Goal: Task Accomplishment & Management: Complete application form

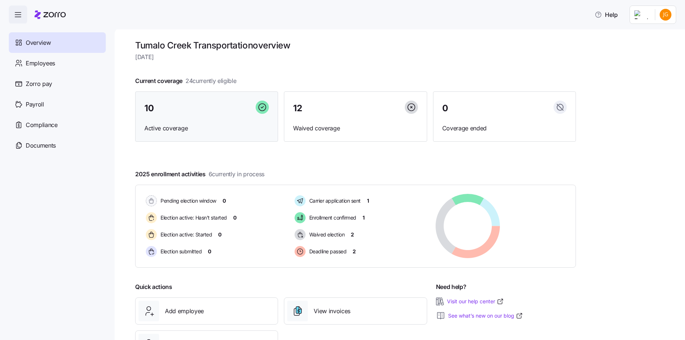
click at [162, 110] on div "10" at bounding box center [206, 109] width 125 height 16
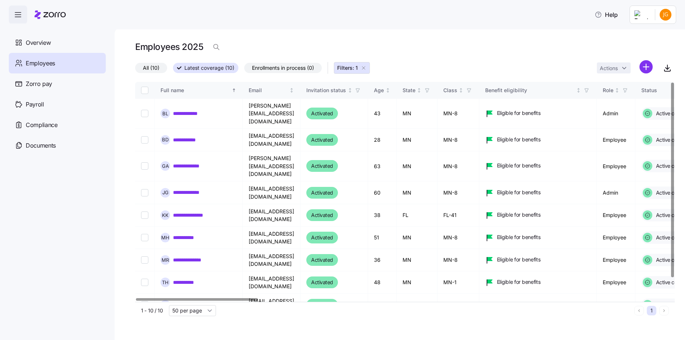
click at [150, 68] on span "All (10)" at bounding box center [151, 68] width 17 height 10
click at [135, 70] on input "All (10)" at bounding box center [135, 70] width 0 height 0
click at [64, 47] on div "Overview" at bounding box center [57, 42] width 97 height 21
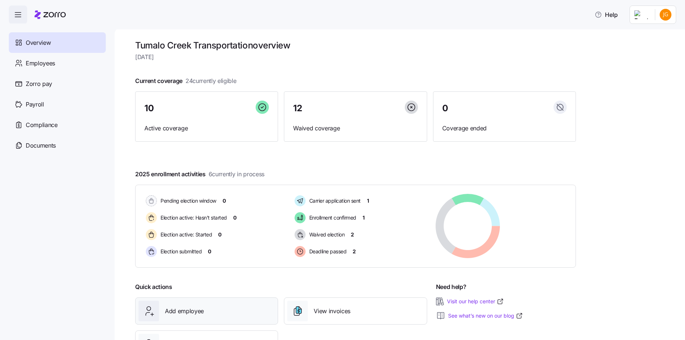
click at [187, 304] on div "Add employee" at bounding box center [207, 311] width 136 height 21
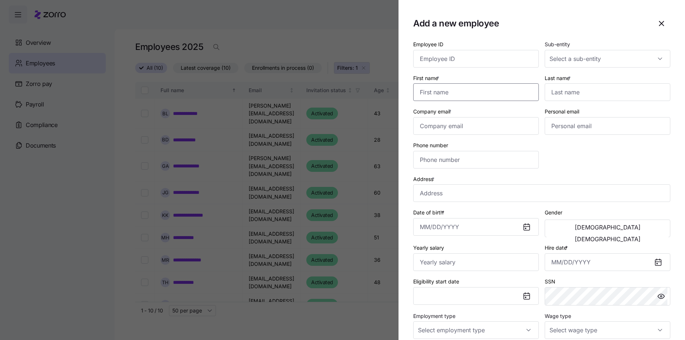
click at [428, 90] on input "First name *" at bounding box center [476, 92] width 126 height 18
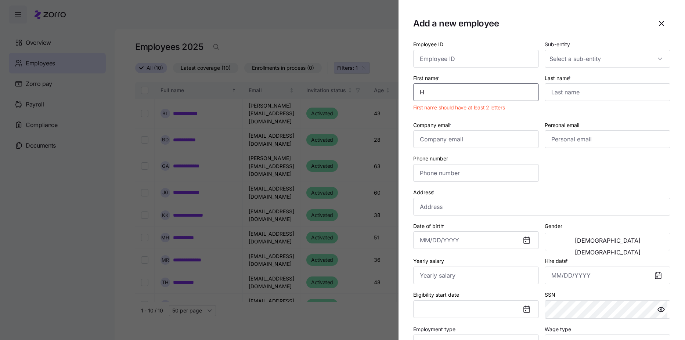
type input "[PERSON_NAME]"
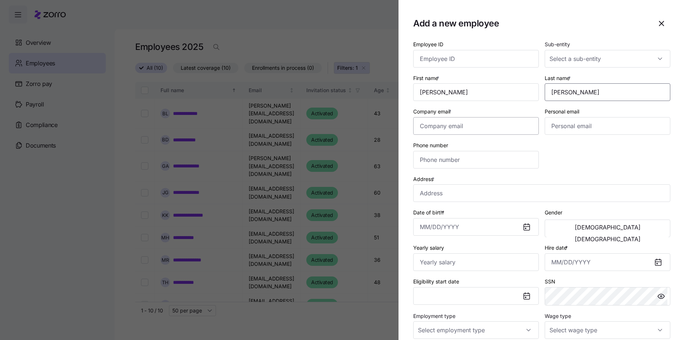
type input "[PERSON_NAME]"
click at [426, 124] on input "Company email *" at bounding box center [476, 126] width 126 height 18
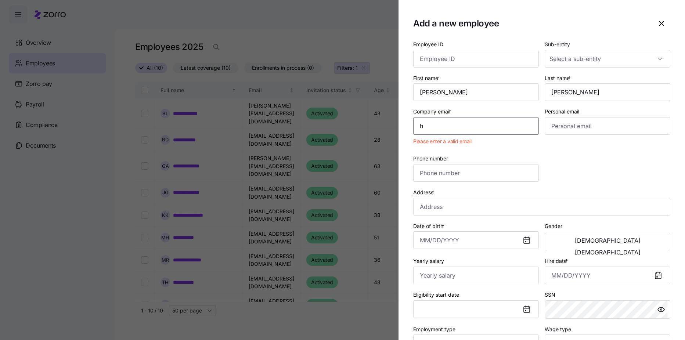
type input "[EMAIL_ADDRESS][DOMAIN_NAME]"
click at [459, 168] on input "Phone number" at bounding box center [476, 173] width 126 height 18
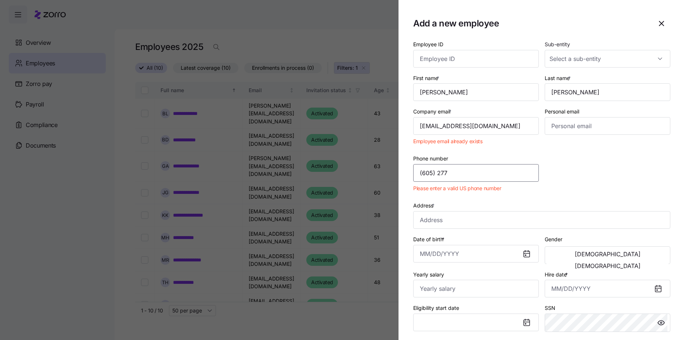
type input "[PHONE_NUMBER]"
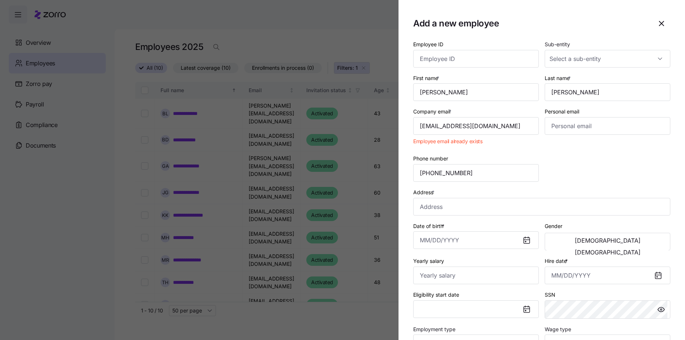
click at [153, 164] on div at bounding box center [342, 170] width 685 height 340
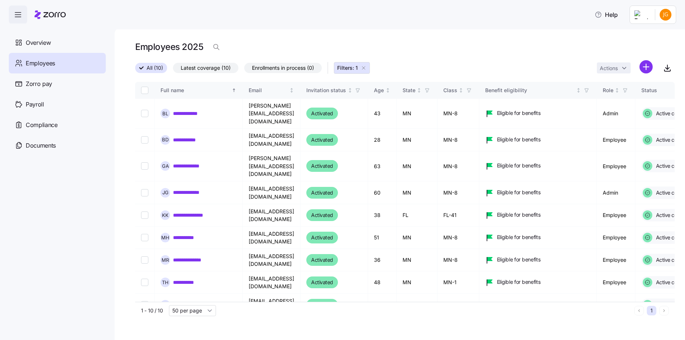
click at [267, 68] on span "Enrollments in process (0)" at bounding box center [283, 68] width 62 height 10
click at [244, 70] on input "Enrollments in process (0)" at bounding box center [244, 70] width 0 height 0
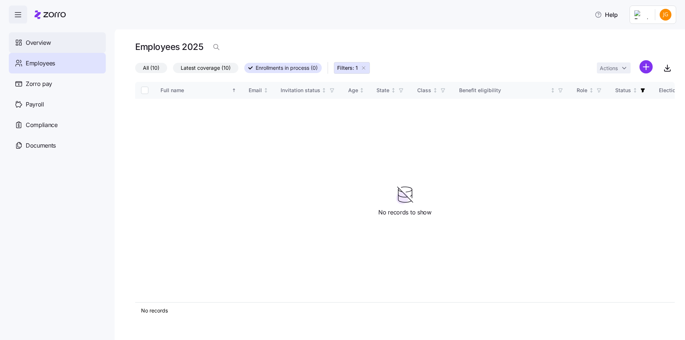
click at [79, 46] on div "Overview" at bounding box center [57, 42] width 97 height 21
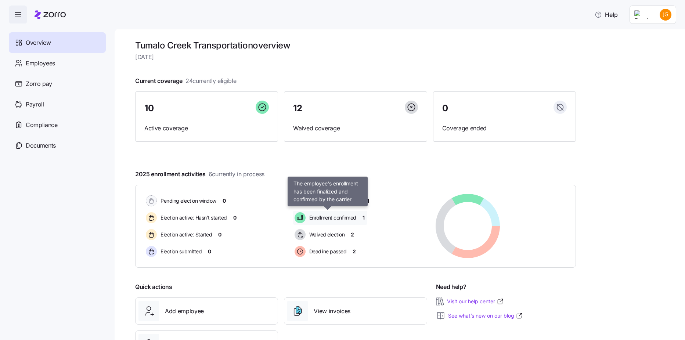
click at [322, 219] on span "Enrollment confirmed" at bounding box center [331, 217] width 49 height 7
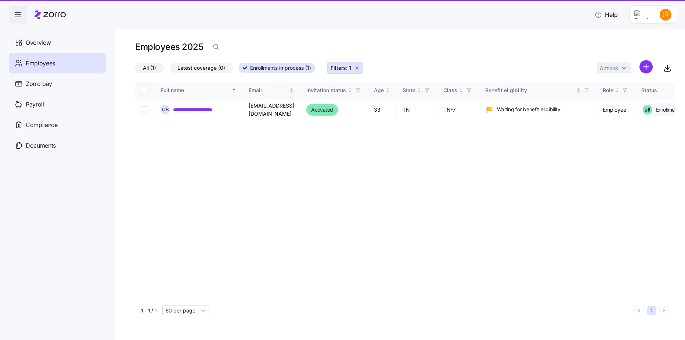
click at [322, 219] on div "**********" at bounding box center [405, 192] width 540 height 220
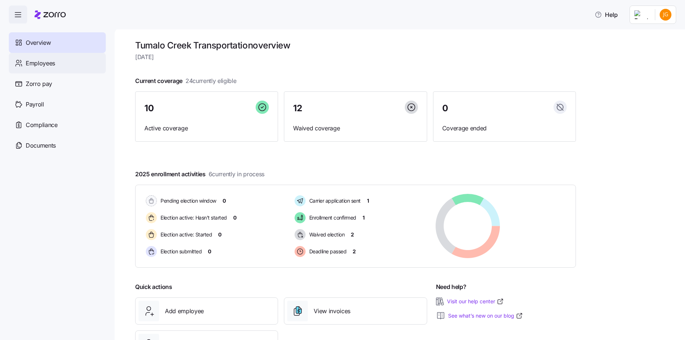
click at [71, 68] on div "Employees" at bounding box center [57, 63] width 97 height 21
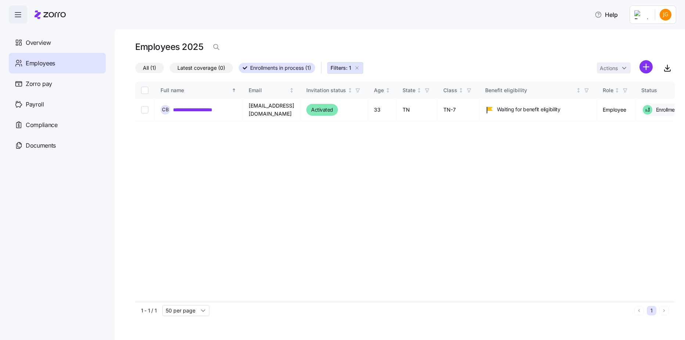
click at [359, 69] on icon "button" at bounding box center [357, 68] width 6 height 6
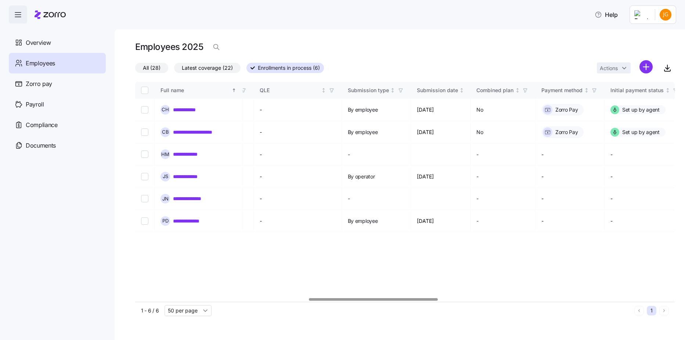
click at [374, 299] on div at bounding box center [405, 300] width 540 height 4
click at [374, 300] on div at bounding box center [374, 299] width 129 height 3
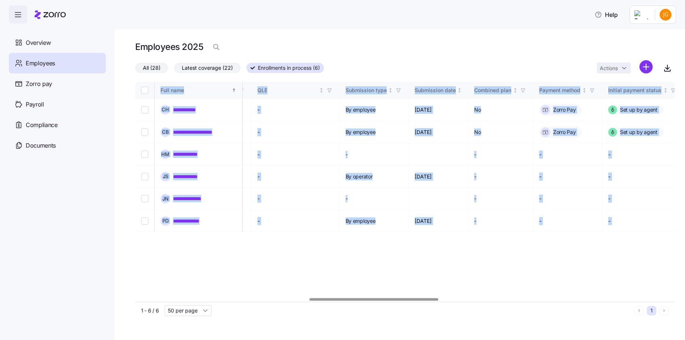
drag, startPoint x: 384, startPoint y: 297, endPoint x: 476, endPoint y: 298, distance: 91.9
click at [476, 298] on div "**********" at bounding box center [405, 192] width 540 height 220
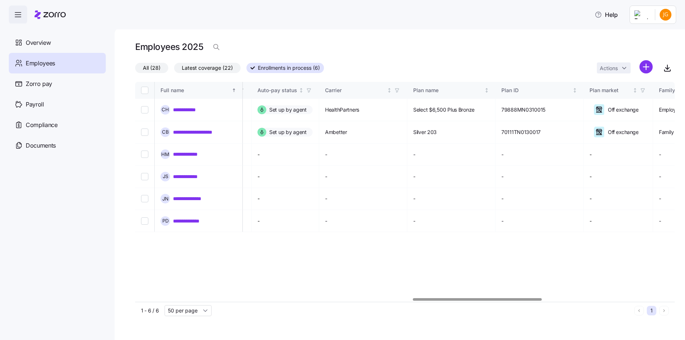
click at [477, 299] on div at bounding box center [405, 300] width 540 height 4
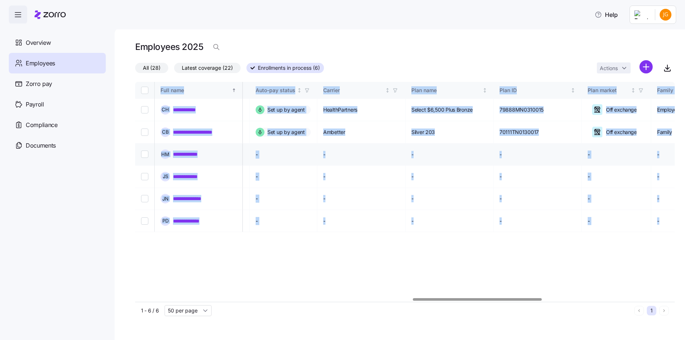
click at [289, 155] on td "-" at bounding box center [284, 155] width 68 height 22
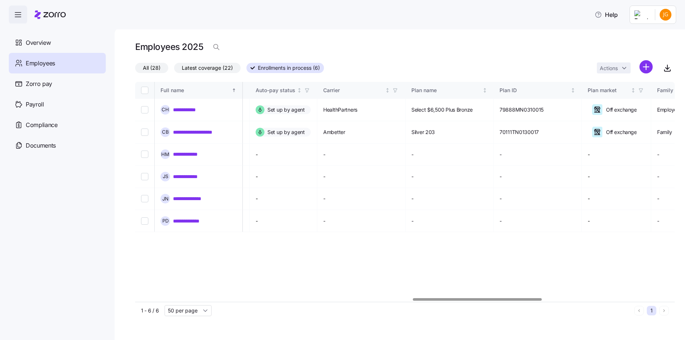
scroll to position [0, 345]
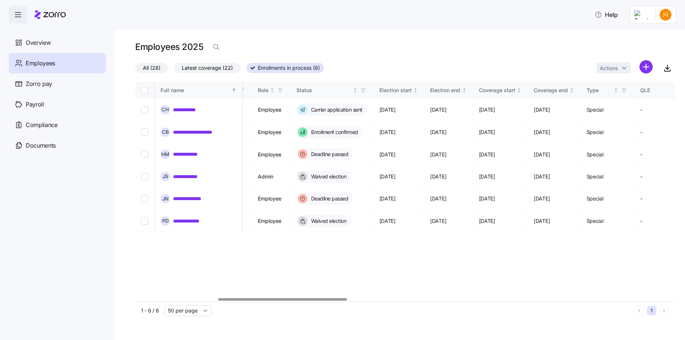
click at [283, 300] on div at bounding box center [405, 300] width 540 height 4
click at [82, 249] on nav "Overview Employees Zorro pay Payroll Compliance Documents" at bounding box center [57, 182] width 115 height 317
drag, startPoint x: 122, startPoint y: 85, endPoint x: 124, endPoint y: 91, distance: 6.8
click at [124, 91] on div "**********" at bounding box center [400, 184] width 571 height 312
drag, startPoint x: 124, startPoint y: 91, endPoint x: 93, endPoint y: 78, distance: 34.4
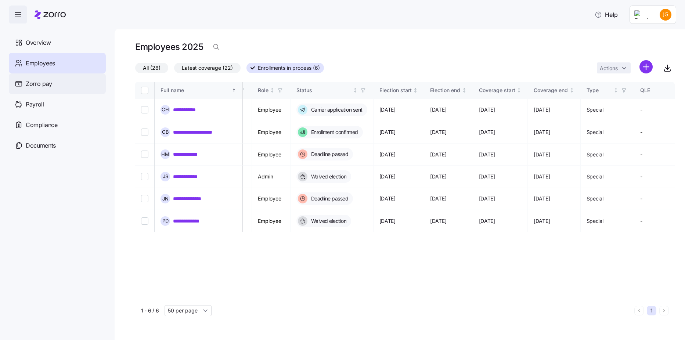
click at [93, 78] on div "Zorro pay" at bounding box center [57, 83] width 97 height 21
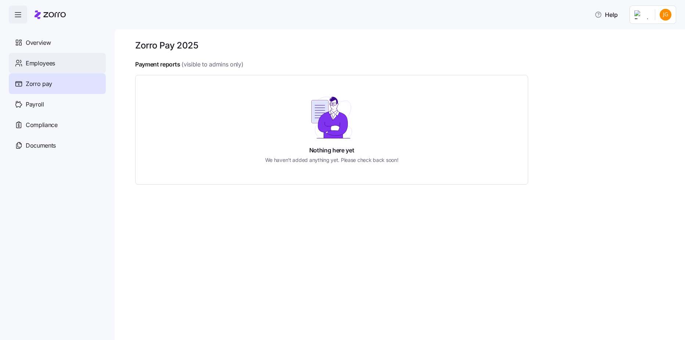
click at [50, 64] on span "Employees" at bounding box center [40, 63] width 29 height 9
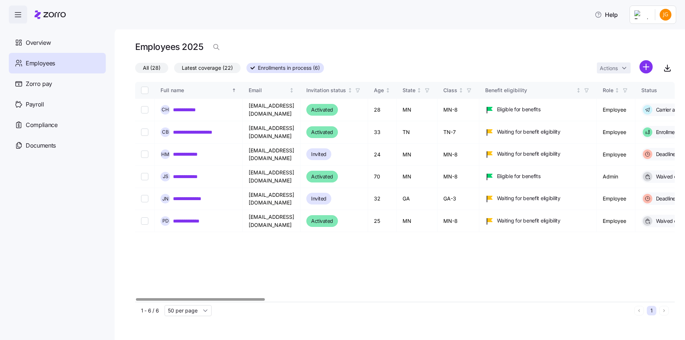
scroll to position [0, 1630]
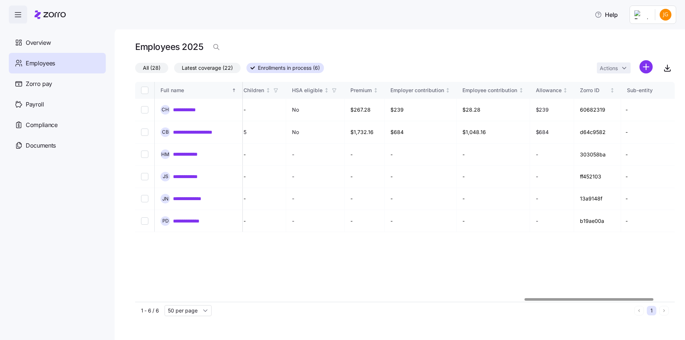
click at [589, 299] on div at bounding box center [405, 300] width 540 height 4
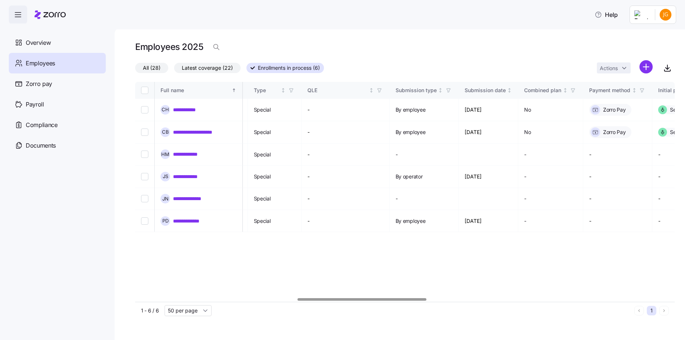
click at [362, 300] on div at bounding box center [405, 300] width 540 height 4
click at [271, 297] on div "**********" at bounding box center [405, 192] width 540 height 220
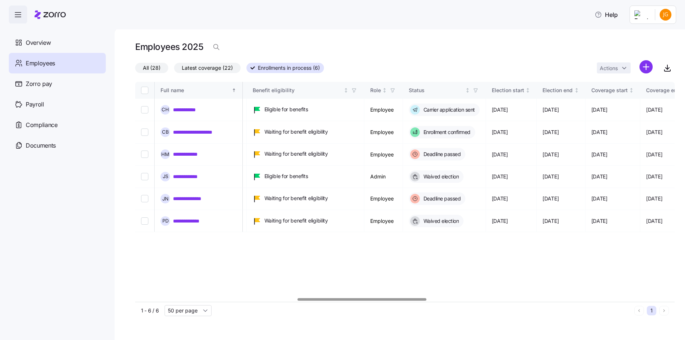
click at [256, 302] on div at bounding box center [405, 300] width 540 height 4
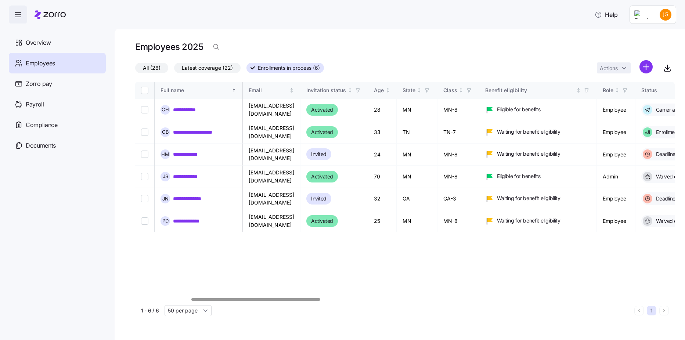
click at [185, 301] on div at bounding box center [405, 300] width 540 height 4
